Goal: Task Accomplishment & Management: Manage account settings

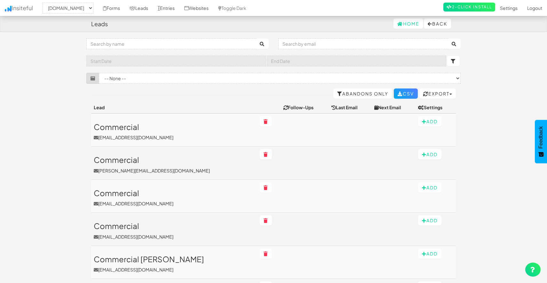
select select "2362"
click at [133, 45] on input "text" at bounding box center [171, 43] width 170 height 11
click at [152, 11] on link "Leads" at bounding box center [139, 8] width 28 height 16
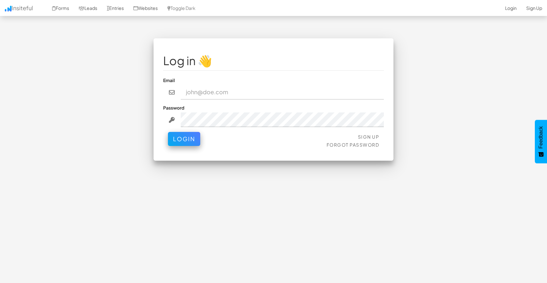
type input "bpontarelli@nordicenergy-us.com"
click at [179, 137] on button "Login" at bounding box center [184, 139] width 32 height 14
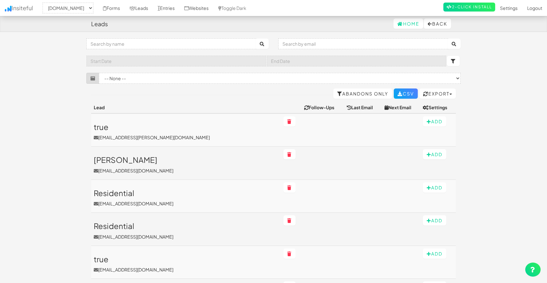
select select "2362"
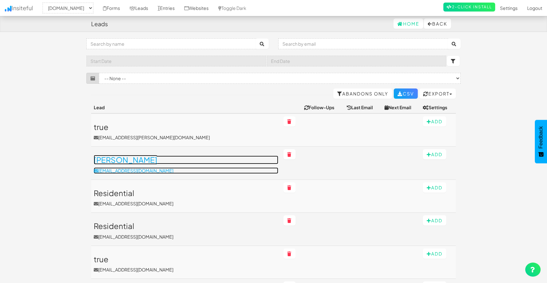
click at [183, 160] on h3 "[PERSON_NAME]" at bounding box center [186, 160] width 184 height 8
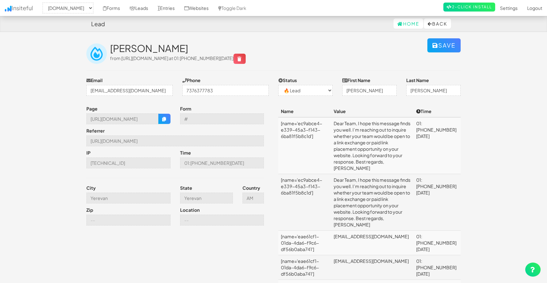
select select "2362"
select select "0"
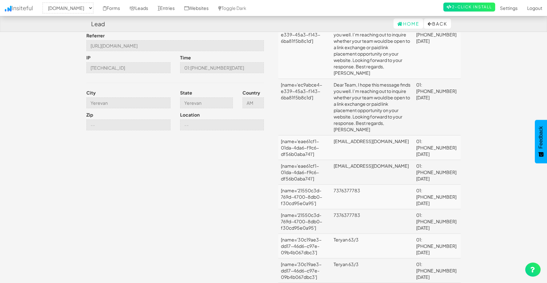
scroll to position [96, 0]
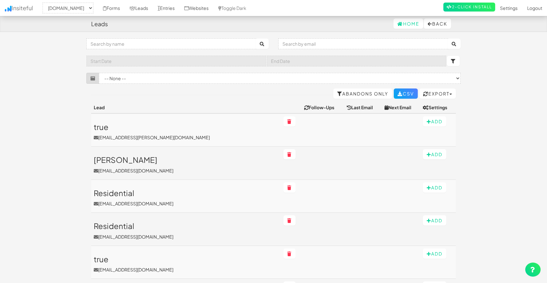
select select "2362"
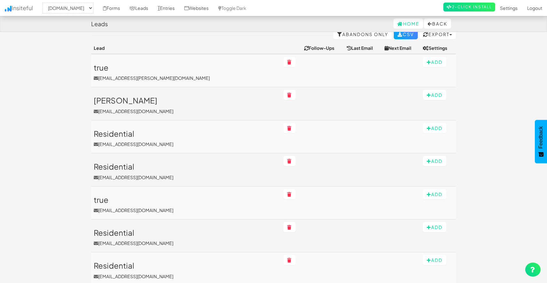
scroll to position [64, 0]
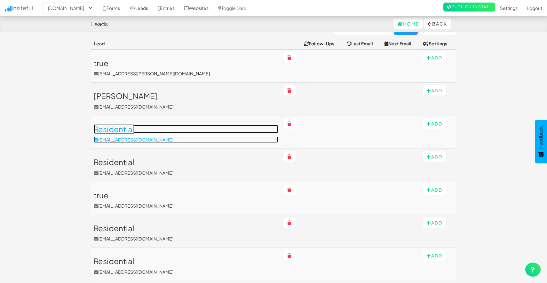
click at [174, 137] on p "jerrikalwa@gmail.com" at bounding box center [186, 139] width 184 height 6
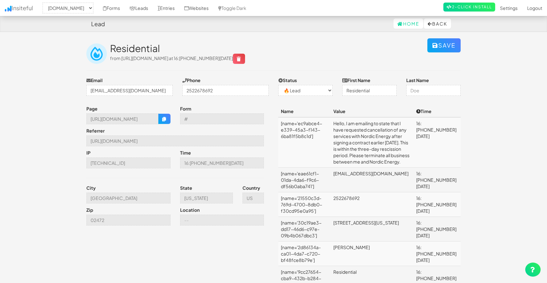
select select "2362"
select select "0"
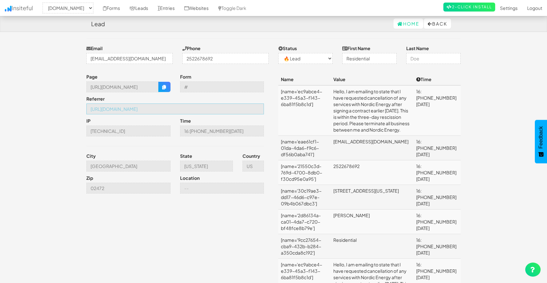
scroll to position [0, 64]
drag, startPoint x: 153, startPoint y: 110, endPoint x: 294, endPoint y: 116, distance: 141.1
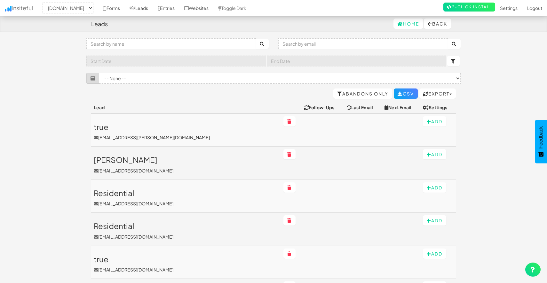
select select "2362"
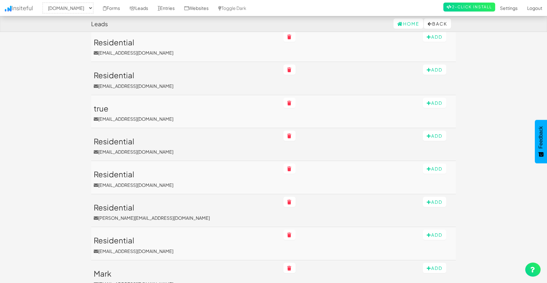
scroll to position [160, 0]
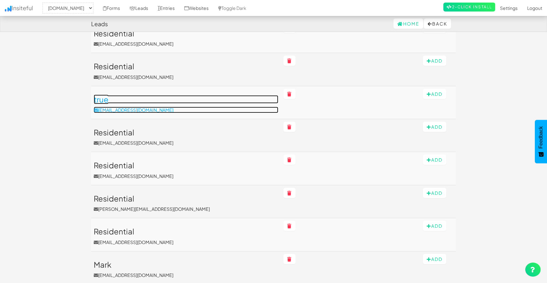
click at [175, 112] on p "89freewingsml@gmail.com" at bounding box center [186, 110] width 184 height 6
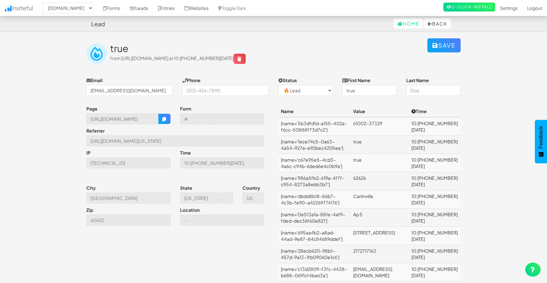
select select "2362"
select select "0"
drag, startPoint x: 216, startPoint y: 142, endPoint x: 265, endPoint y: 144, distance: 48.6
click at [265, 144] on div "Referrer https://www.nordicenergy-us.com/get-rates/?customer-type=Residential&s…" at bounding box center [175, 139] width 187 height 22
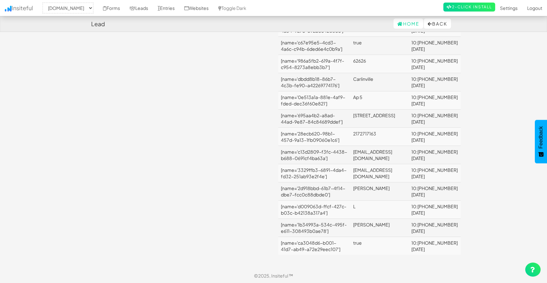
scroll to position [355, 0]
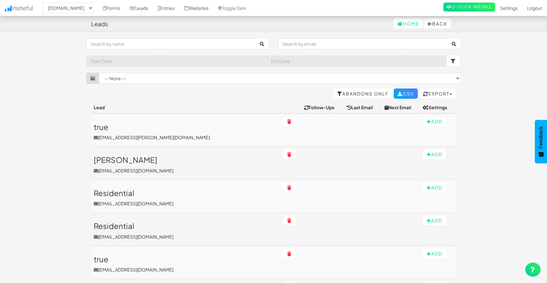
select select "2362"
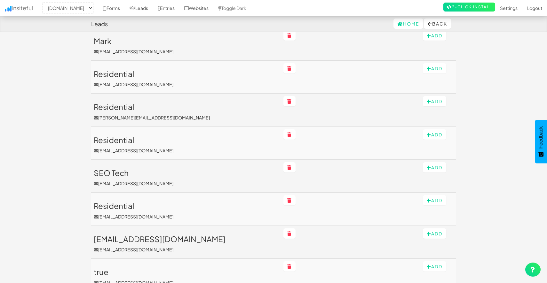
scroll to position [384, 0]
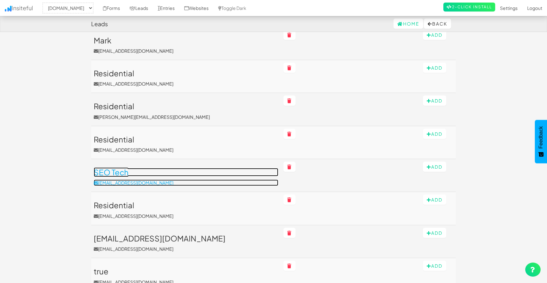
click at [189, 177] on link "SEO Tech elizaseomarketing@gmail.com" at bounding box center [186, 177] width 184 height 18
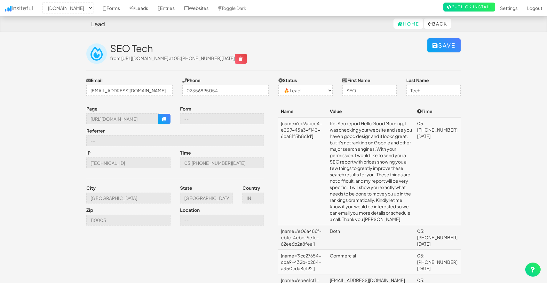
select select "2362"
select select "0"
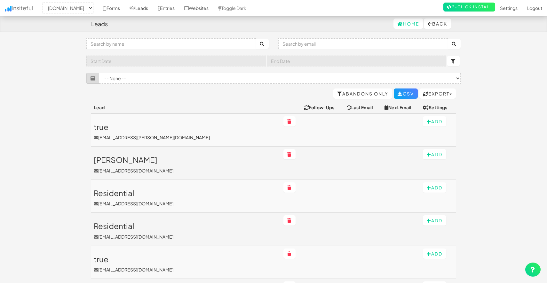
select select "2362"
click at [148, 47] on input "text" at bounding box center [171, 43] width 170 height 11
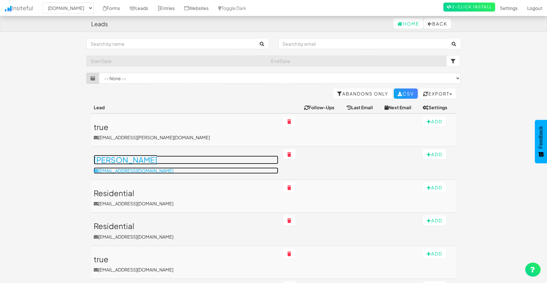
click at [198, 161] on h3 "[PERSON_NAME]" at bounding box center [186, 160] width 184 height 8
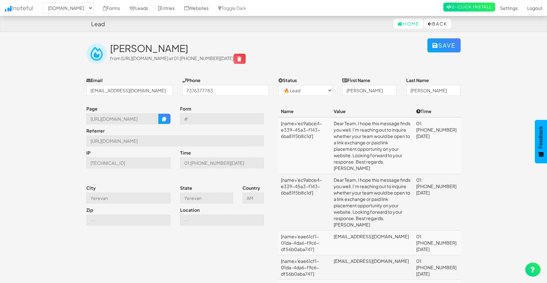
select select "2362"
select select "0"
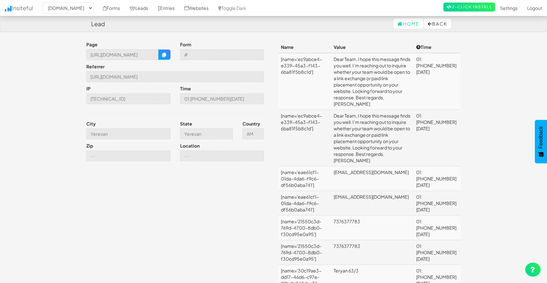
scroll to position [64, 0]
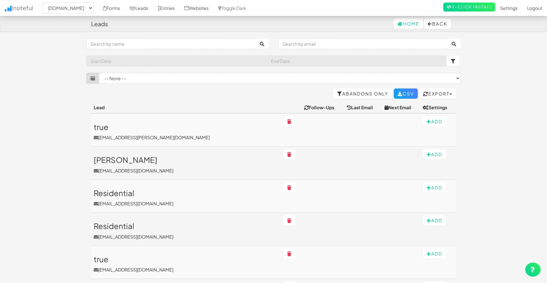
select select "2362"
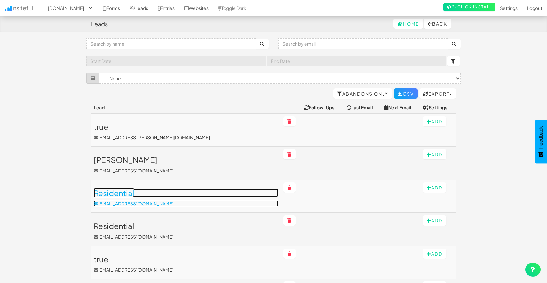
click at [180, 196] on h3 "Residential" at bounding box center [186, 193] width 184 height 8
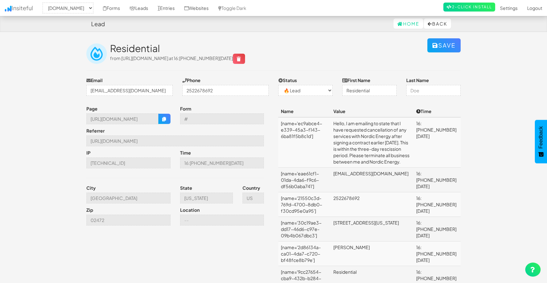
select select "2362"
select select "0"
click at [337, 27] on div "Home Back" at bounding box center [273, 23] width 364 height 15
select select "2362"
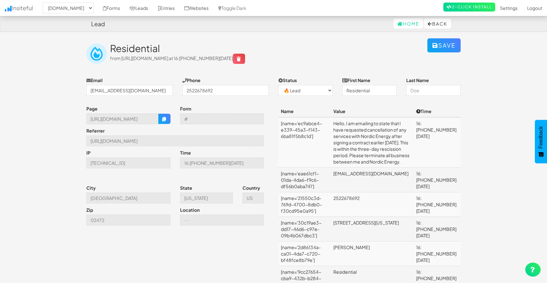
select select "0"
select select "2362"
select select "0"
click at [153, 9] on link "Leads" at bounding box center [139, 8] width 28 height 16
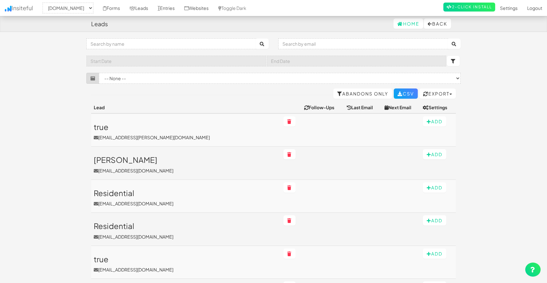
select select "2362"
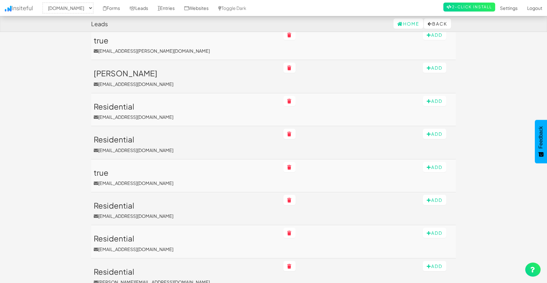
scroll to position [88, 0]
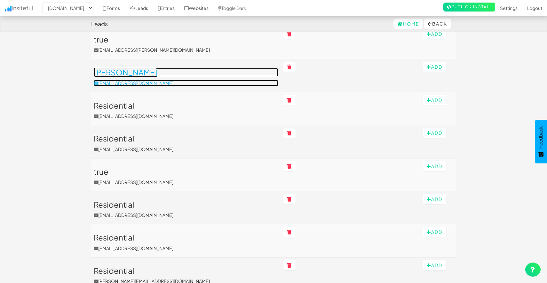
click at [150, 73] on h3 "[PERSON_NAME]" at bounding box center [186, 72] width 184 height 8
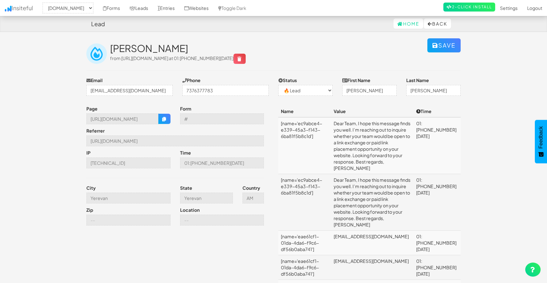
select select "2362"
select select "0"
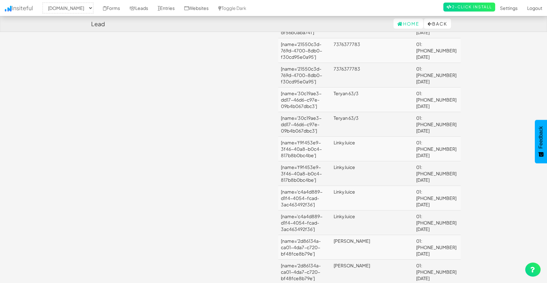
scroll to position [76, 0]
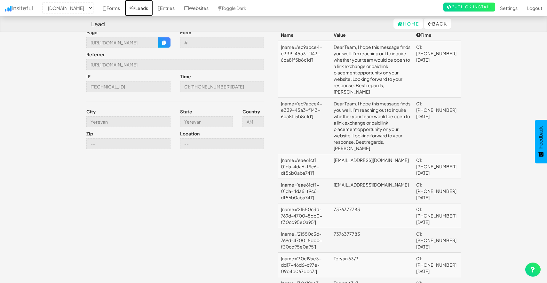
click at [153, 9] on link "Leads" at bounding box center [139, 8] width 28 height 16
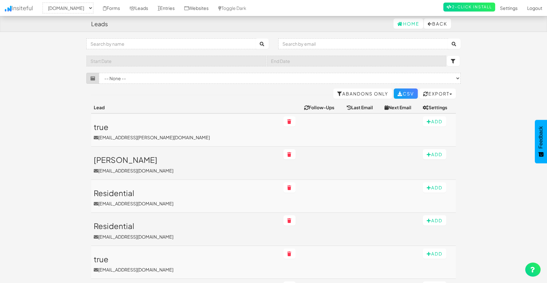
select select "2362"
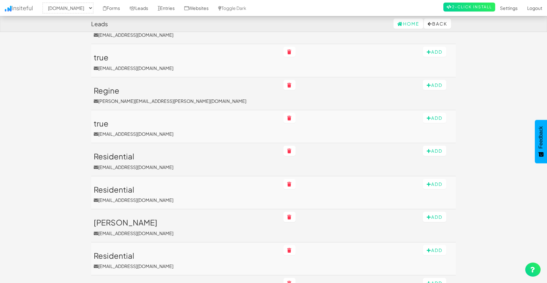
scroll to position [489, 0]
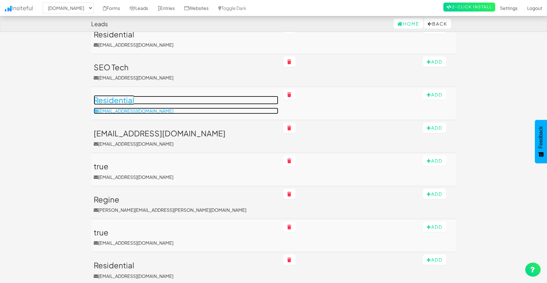
click at [125, 100] on h3 "Residential" at bounding box center [186, 100] width 184 height 8
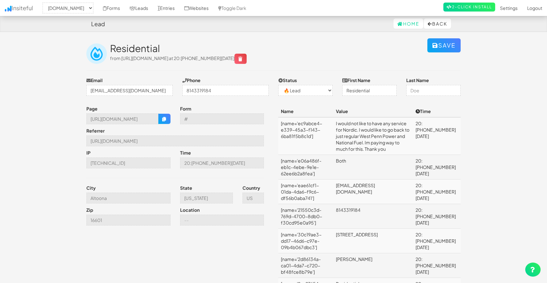
select select "2362"
select select "0"
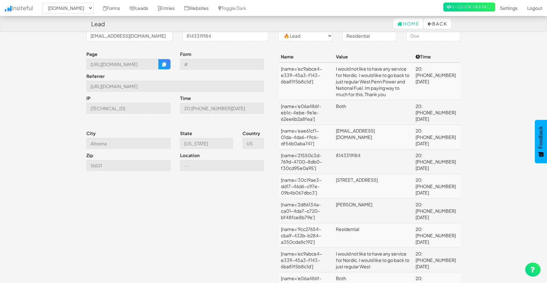
scroll to position [54, 0]
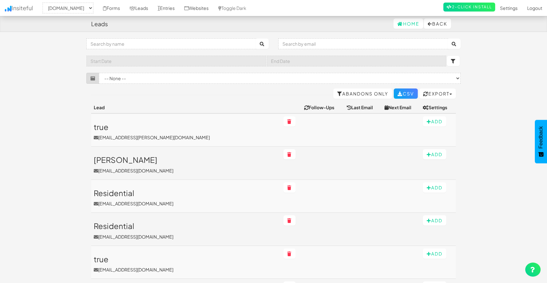
select select "2362"
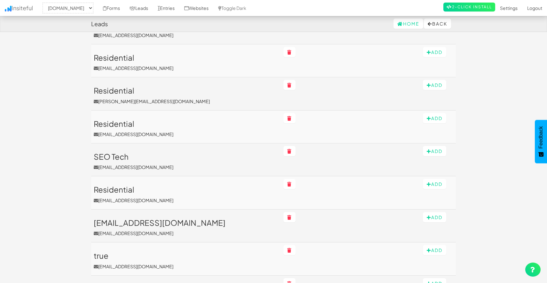
scroll to position [394, 0]
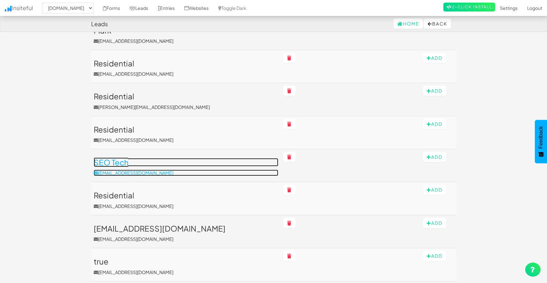
click at [119, 162] on h3 "SEO Tech" at bounding box center [186, 162] width 184 height 8
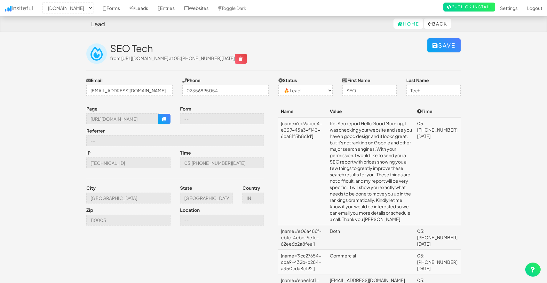
select select "2362"
select select "0"
click at [161, 120] on button "button" at bounding box center [164, 119] width 12 height 10
click at [153, 6] on link "Leads" at bounding box center [139, 8] width 28 height 16
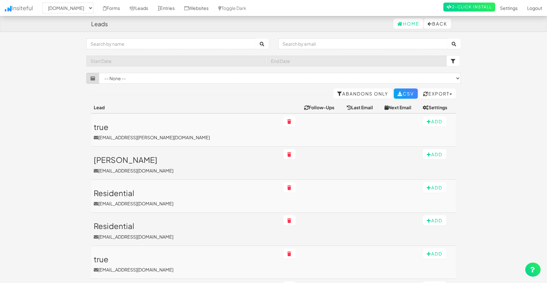
select select "2362"
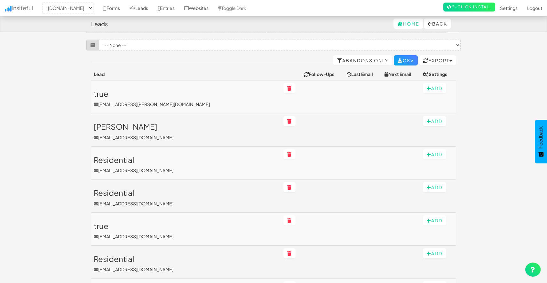
scroll to position [35, 0]
